Goal: Check status: Check status

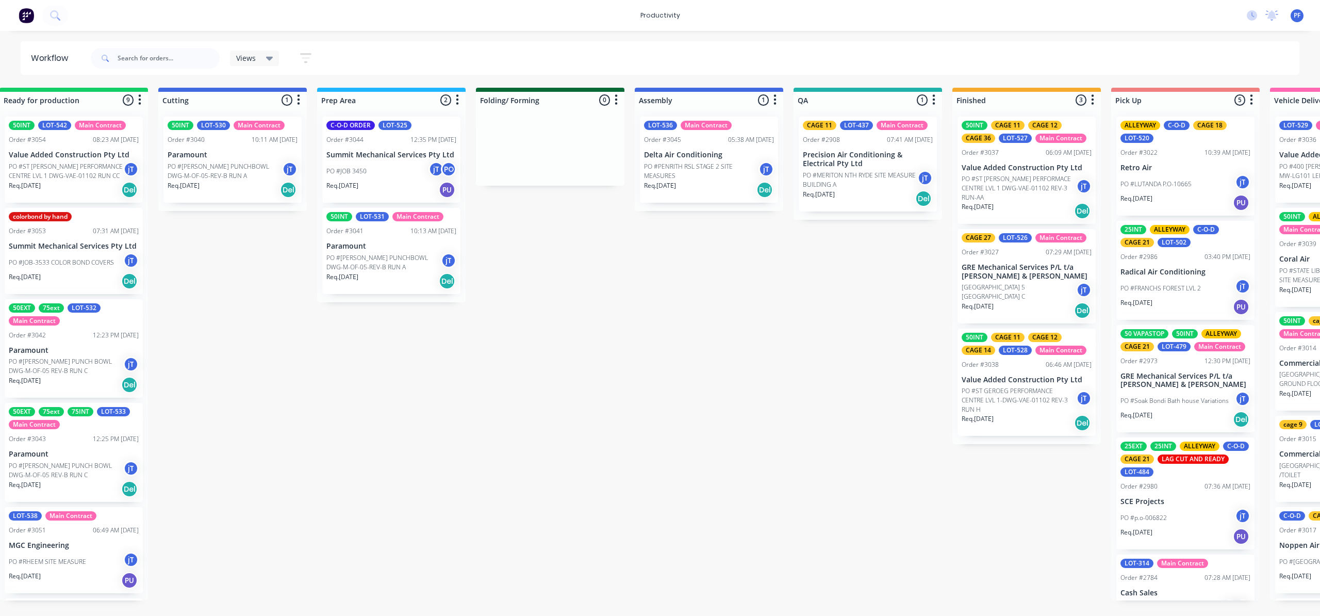
scroll to position [0, 182]
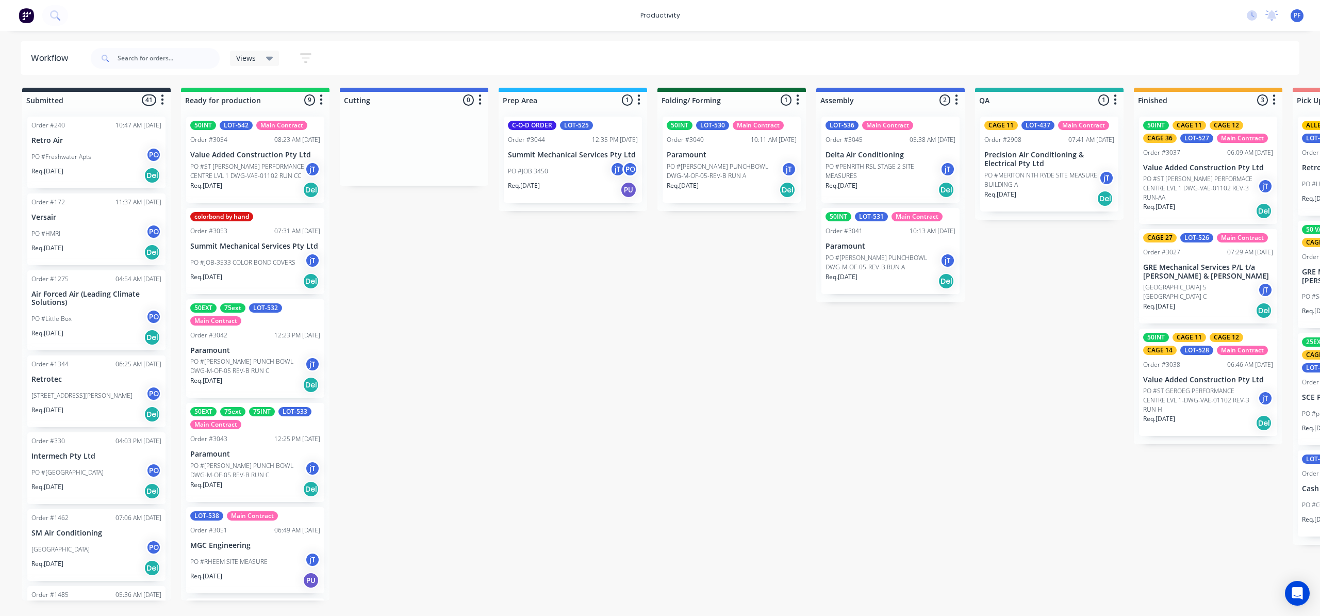
click at [1035, 171] on p "PO #MERITON NTH RYDE SITE MEASURE BUILDING A" at bounding box center [1041, 180] width 114 height 19
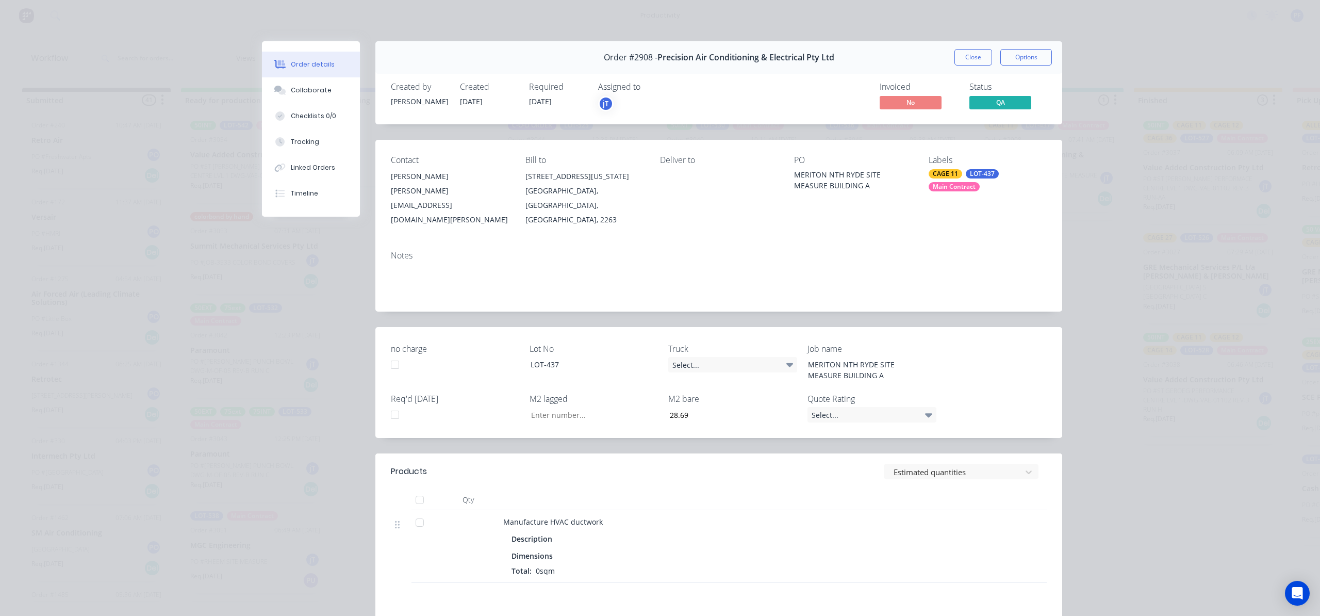
click at [958, 186] on div "Main Contract" at bounding box center [954, 186] width 51 height 9
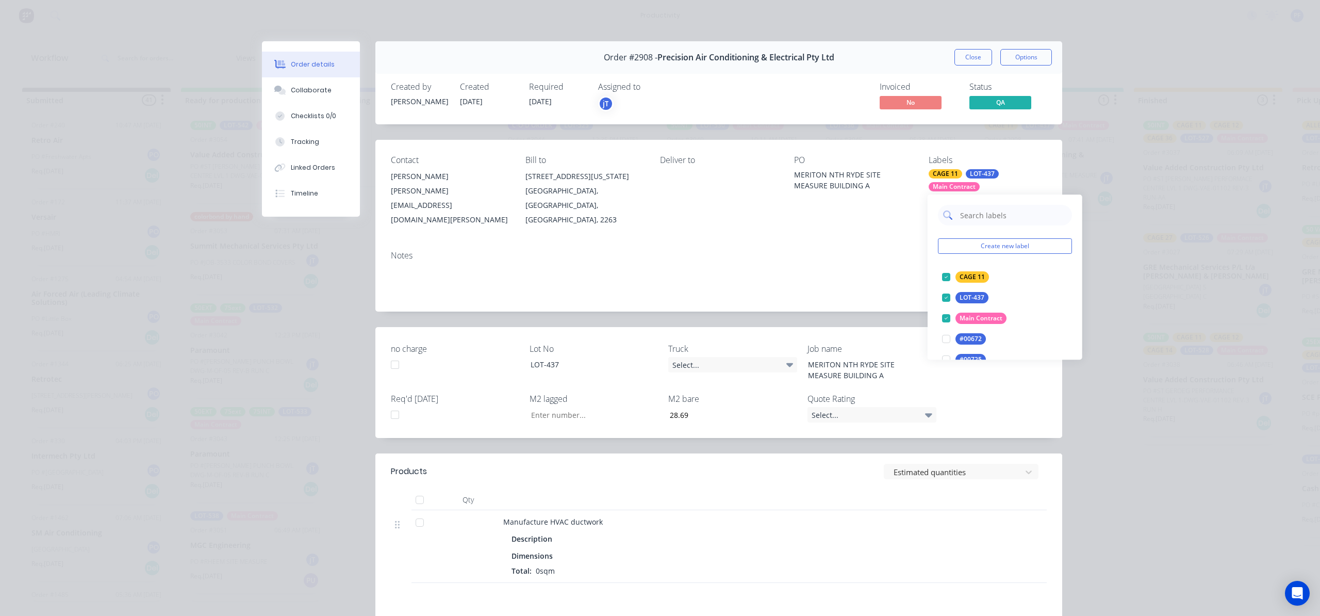
click at [984, 211] on input "text" at bounding box center [1013, 215] width 108 height 21
type input "24"
click at [964, 293] on div "Cage 24" at bounding box center [972, 297] width 32 height 11
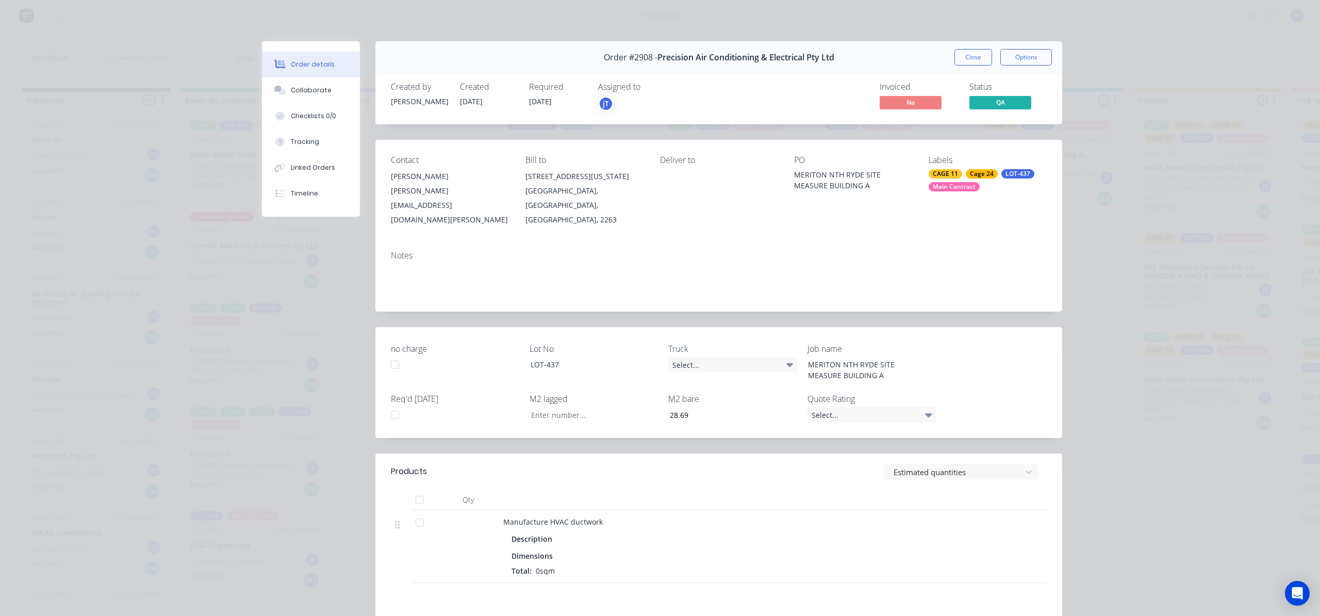
drag, startPoint x: 892, startPoint y: 250, endPoint x: 922, endPoint y: 146, distance: 107.5
click at [892, 249] on div "Notes" at bounding box center [718, 276] width 687 height 69
click at [955, 60] on button "Close" at bounding box center [974, 57] width 38 height 17
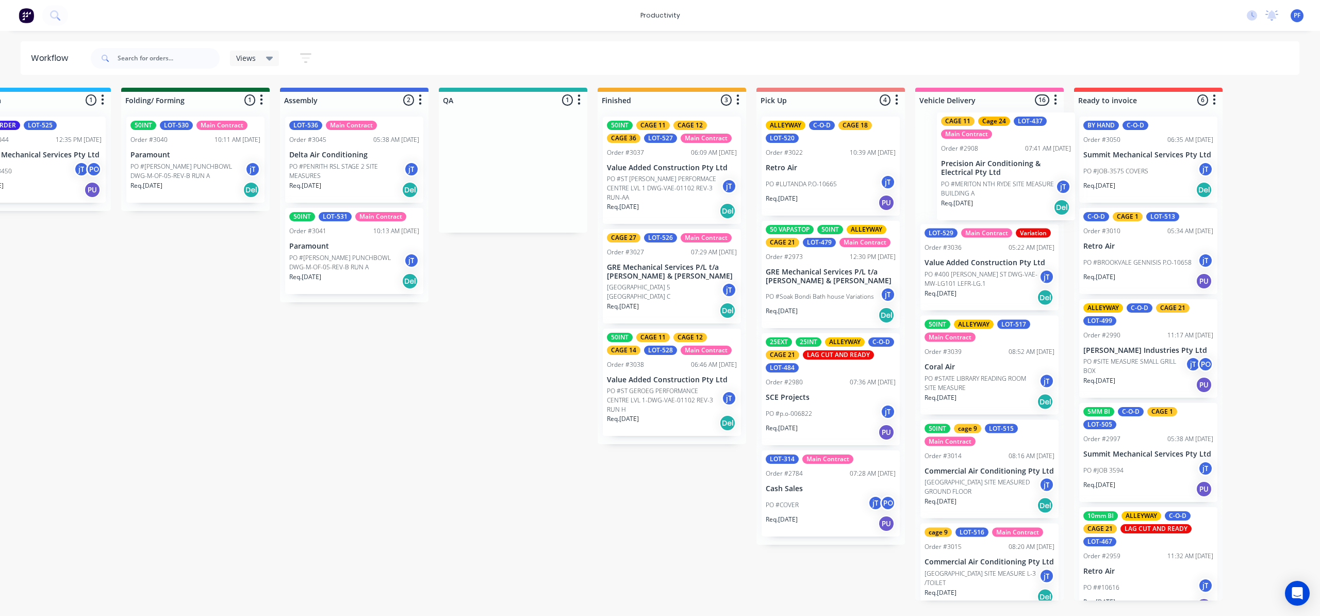
drag, startPoint x: 1016, startPoint y: 164, endPoint x: 947, endPoint y: 151, distance: 70.4
click at [953, 153] on div "Submitted 41 Order #240 10:47 AM 24/09/24 Retro Air PO #Freshwater Apts PO Req.…" at bounding box center [465, 344] width 2019 height 513
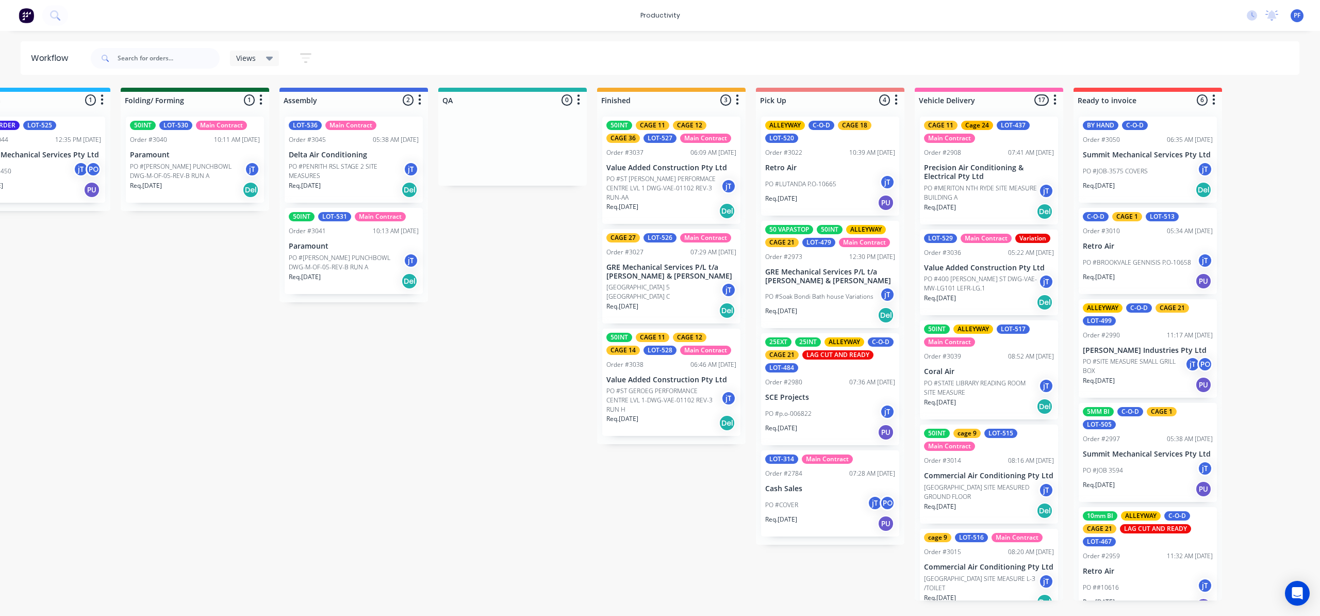
drag, startPoint x: 578, startPoint y: 613, endPoint x: 536, endPoint y: 619, distance: 42.3
click at [539, 554] on html "productivity productivity Workflow Planner Delivery Scheduling Timesheets No ne…" at bounding box center [123, 277] width 1320 height 554
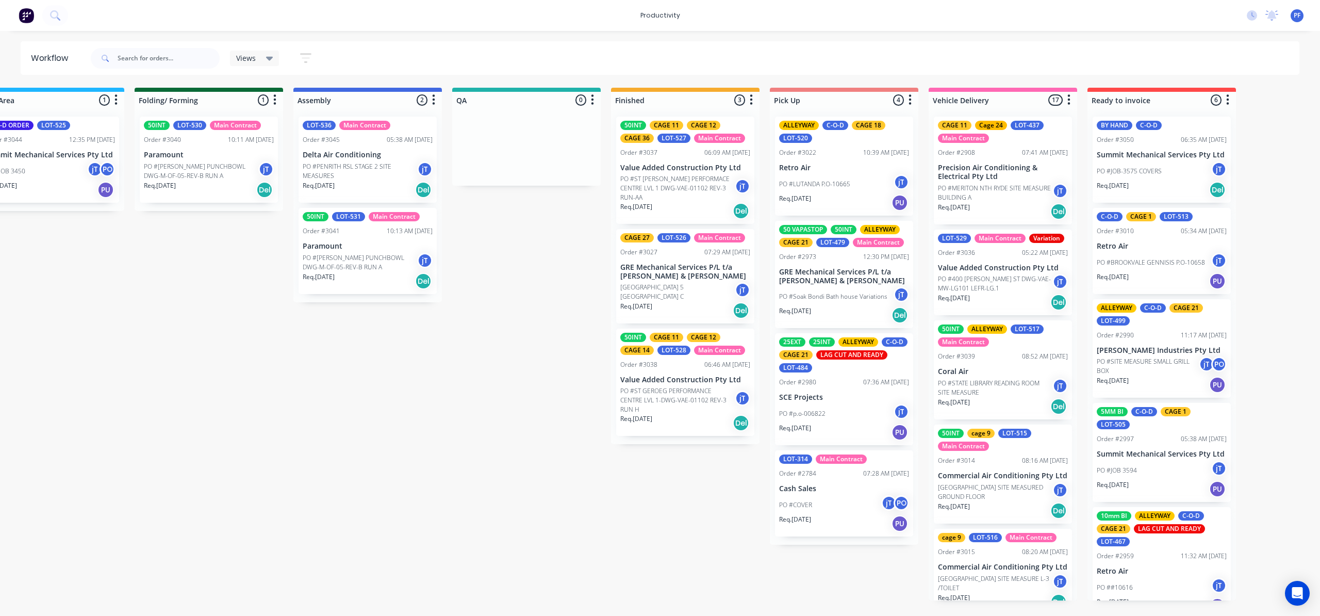
scroll to position [0, 516]
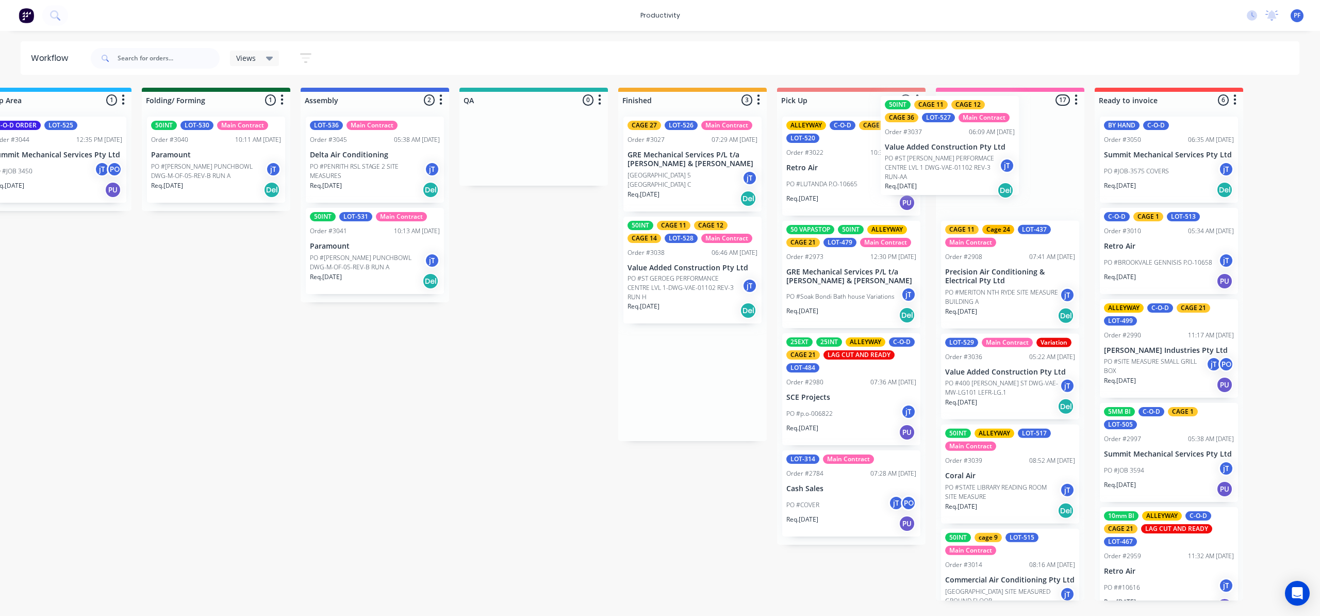
drag, startPoint x: 710, startPoint y: 179, endPoint x: 970, endPoint y: 159, distance: 260.7
click at [970, 159] on div "Submitted 41 Order #240 10:47 AM 24/09/24 Retro Air PO #Freshwater Apts PO Req.…" at bounding box center [486, 344] width 2019 height 513
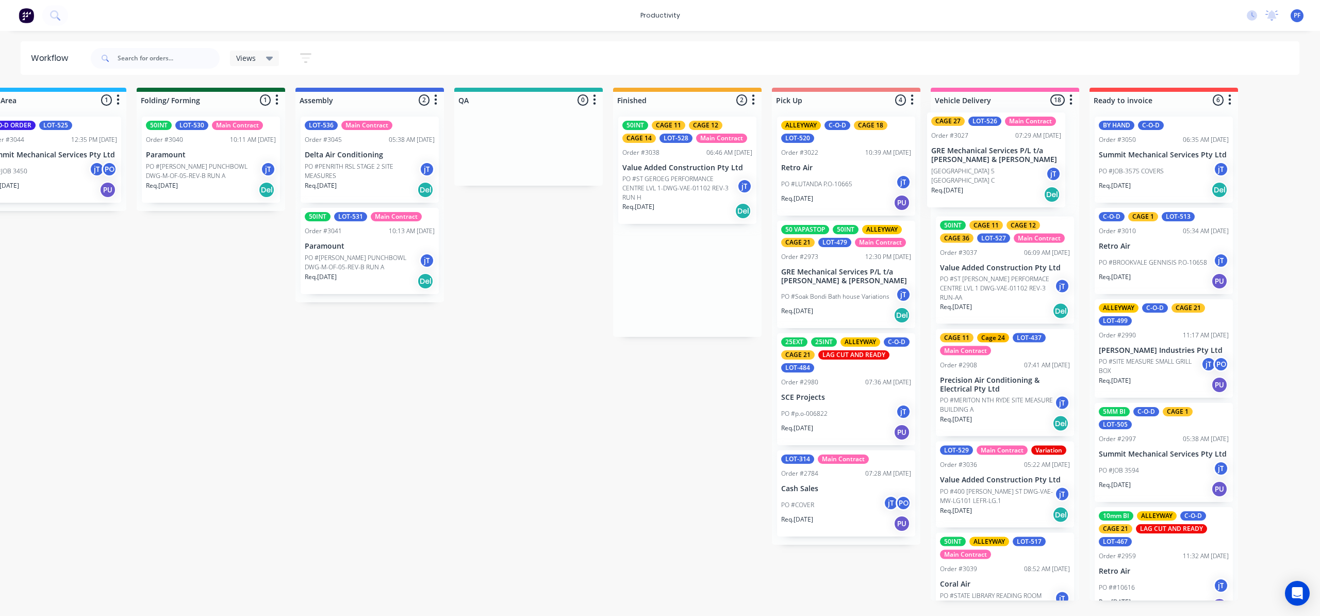
scroll to position [0, 524]
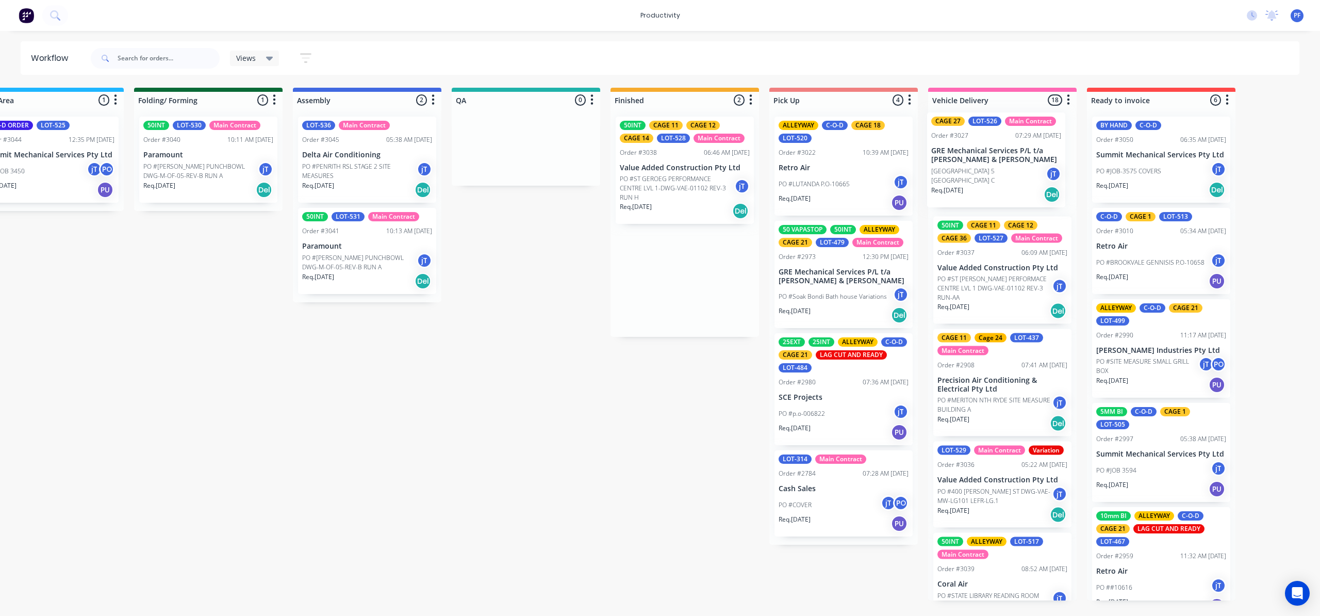
drag, startPoint x: 754, startPoint y: 174, endPoint x: 925, endPoint y: 172, distance: 171.2
click at [988, 171] on div "Submitted 41 Order #240 10:47 AM 24/09/24 Retro Air PO #Freshwater Apts PO Req.…" at bounding box center [478, 344] width 2019 height 513
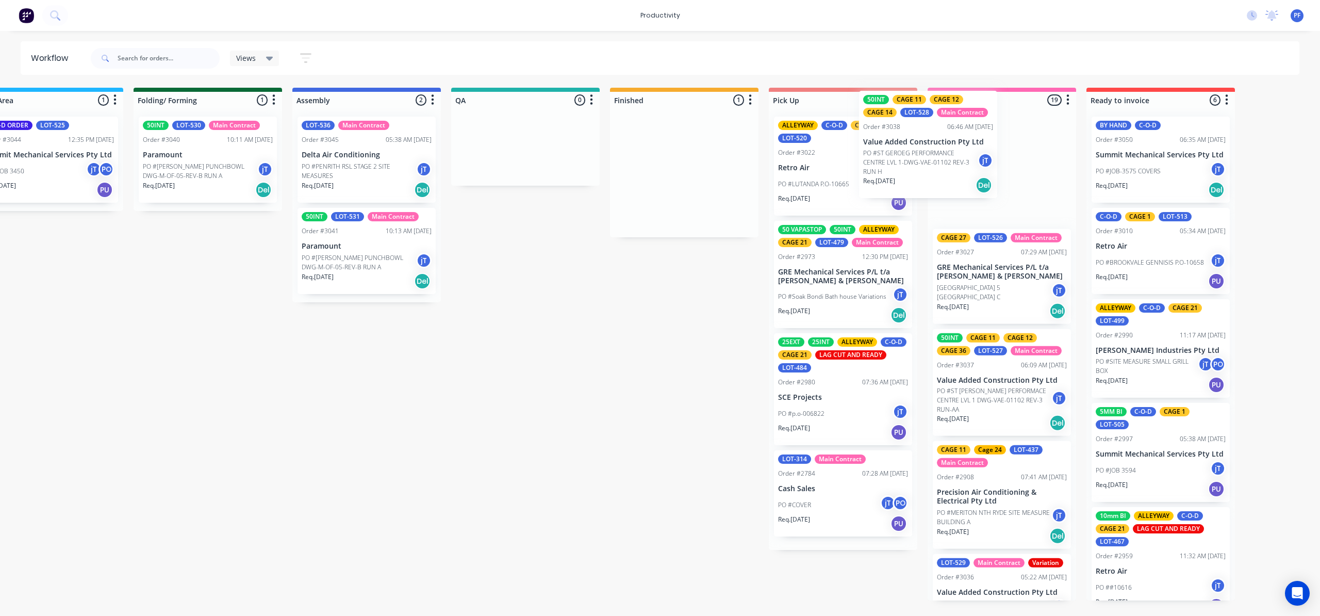
drag, startPoint x: 787, startPoint y: 182, endPoint x: 956, endPoint y: 152, distance: 171.4
click at [956, 152] on div "Submitted 41 Order #240 10:47 AM 24/09/24 Retro Air PO #Freshwater Apts PO Req.…" at bounding box center [477, 344] width 2019 height 513
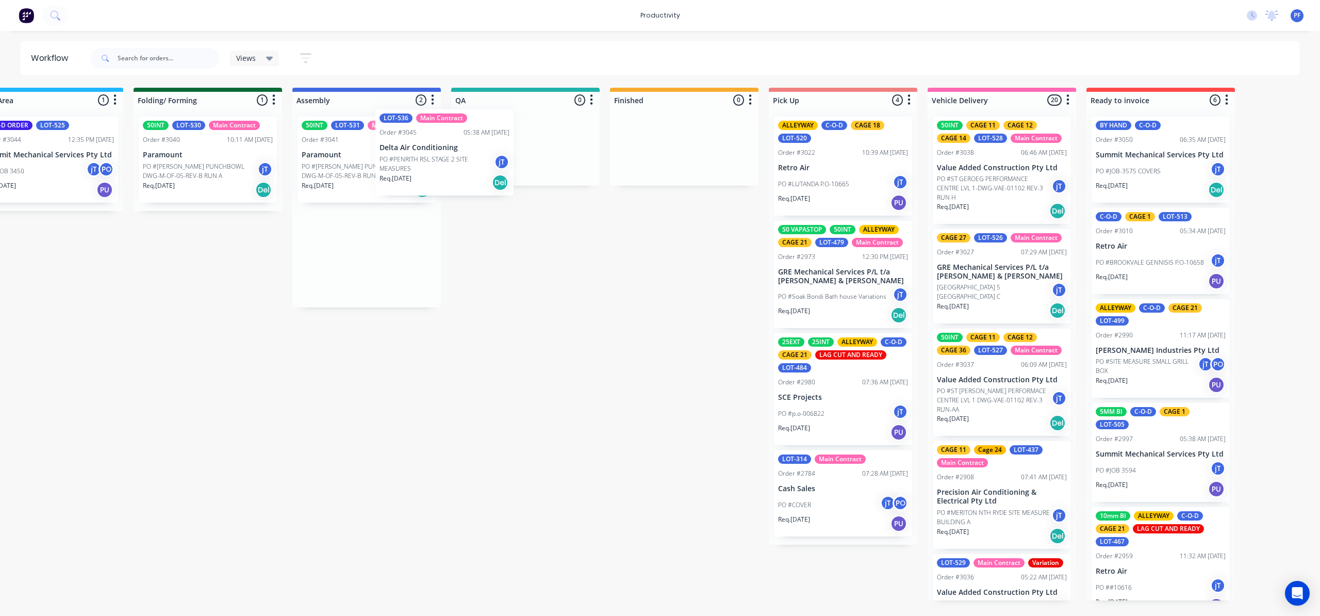
drag, startPoint x: 455, startPoint y: 166, endPoint x: 484, endPoint y: 153, distance: 31.6
click at [485, 156] on div "Submitted 41 Order #240 10:47 AM 24/09/24 Retro Air PO #Freshwater Apts PO Req.…" at bounding box center [477, 344] width 2019 height 513
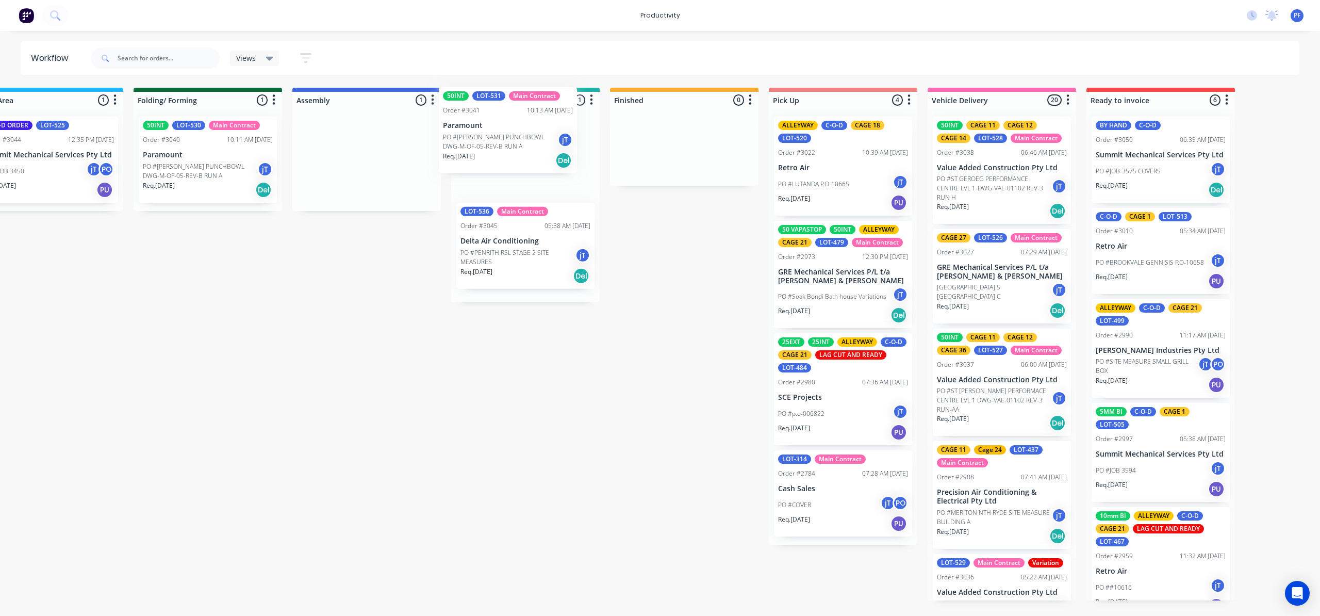
drag, startPoint x: 411, startPoint y: 189, endPoint x: 557, endPoint y: 158, distance: 150.2
click at [557, 158] on div "Submitted 41 Order #240 10:47 AM 24/09/24 Retro Air PO #Freshwater Apts PO Req.…" at bounding box center [477, 344] width 2019 height 513
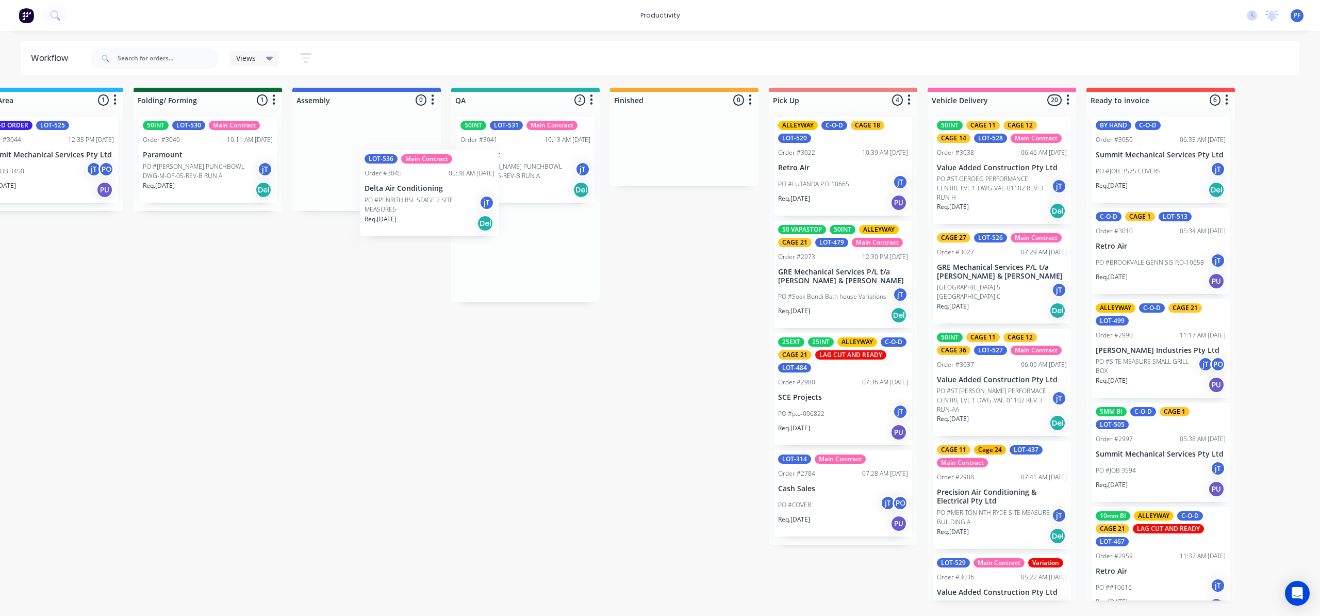
drag, startPoint x: 490, startPoint y: 229, endPoint x: 395, endPoint y: 180, distance: 107.0
click at [398, 182] on div "Submitted 41 Order #240 10:47 AM 24/09/24 Retro Air PO #Freshwater Apts PO Req.…" at bounding box center [477, 344] width 2019 height 513
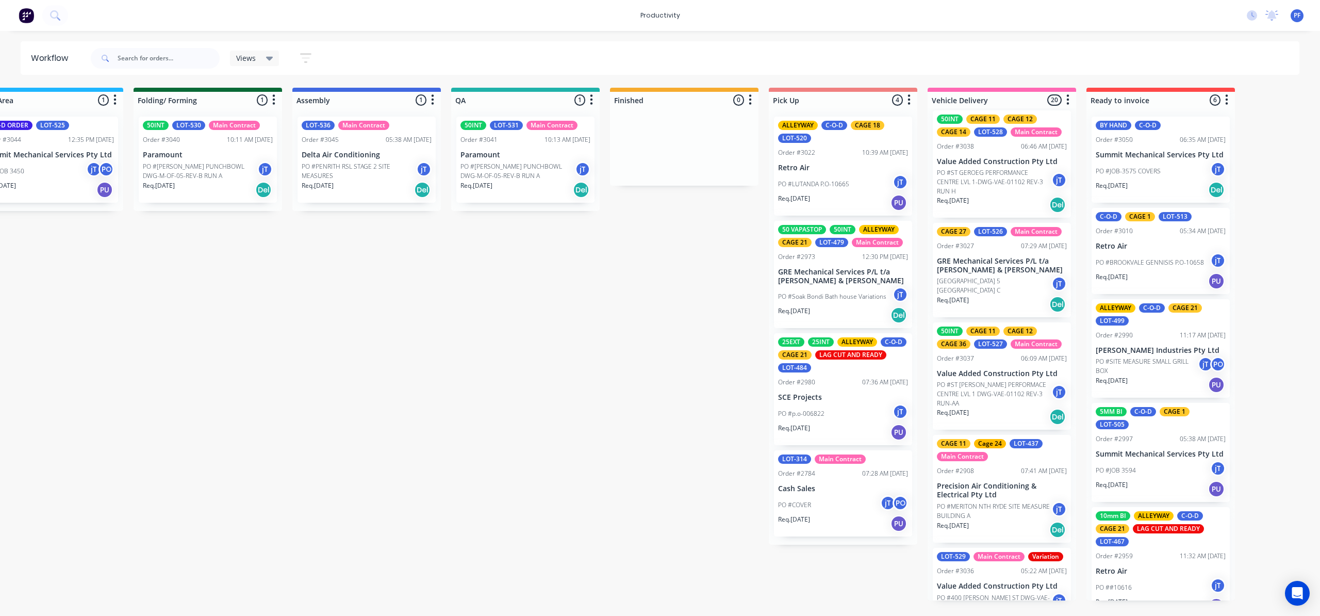
scroll to position [0, 0]
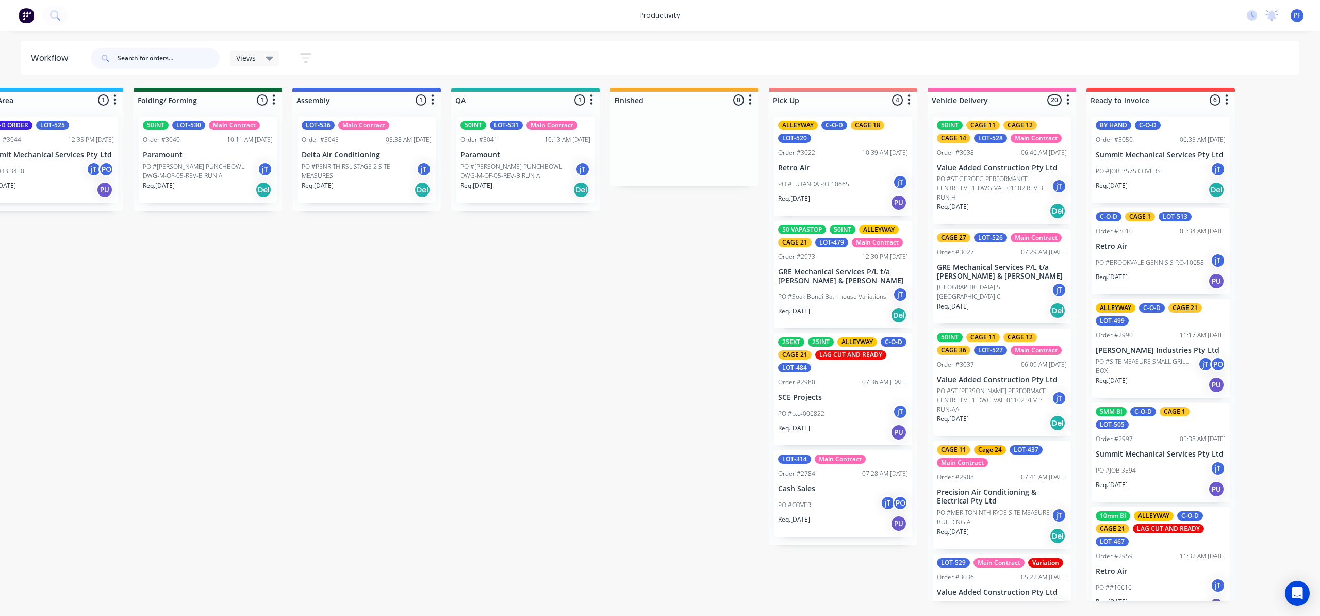
click at [168, 58] on input "text" at bounding box center [169, 58] width 102 height 21
type input "504"
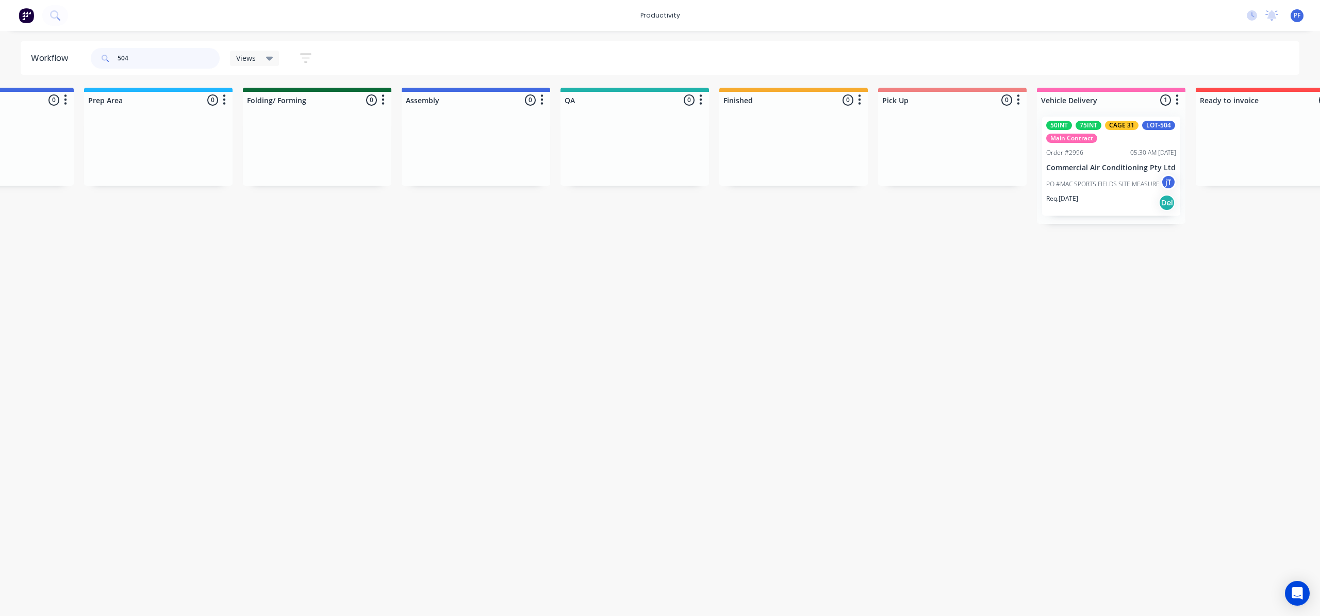
scroll to position [0, 424]
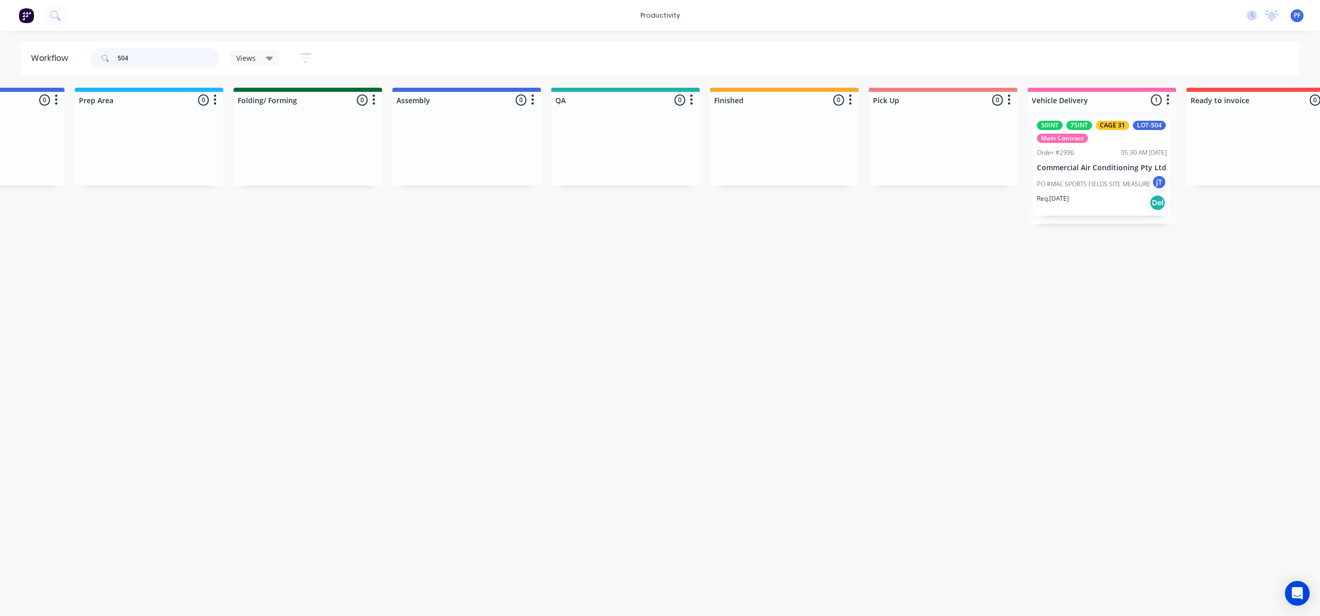
drag, startPoint x: 168, startPoint y: 64, endPoint x: 29, endPoint y: 40, distance: 141.3
click at [29, 40] on div "productivity productivity Workflow Planner Delivery Scheduling Timesheets No ne…" at bounding box center [236, 277] width 1320 height 554
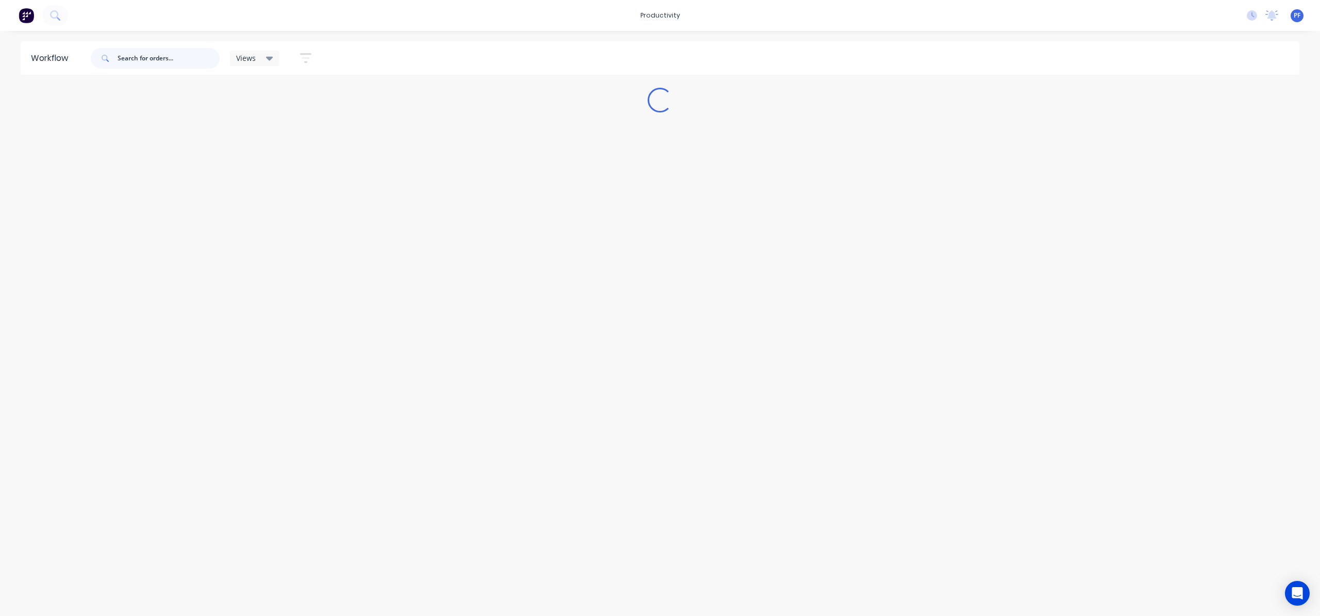
scroll to position [0, 0]
